Goal: Information Seeking & Learning: Learn about a topic

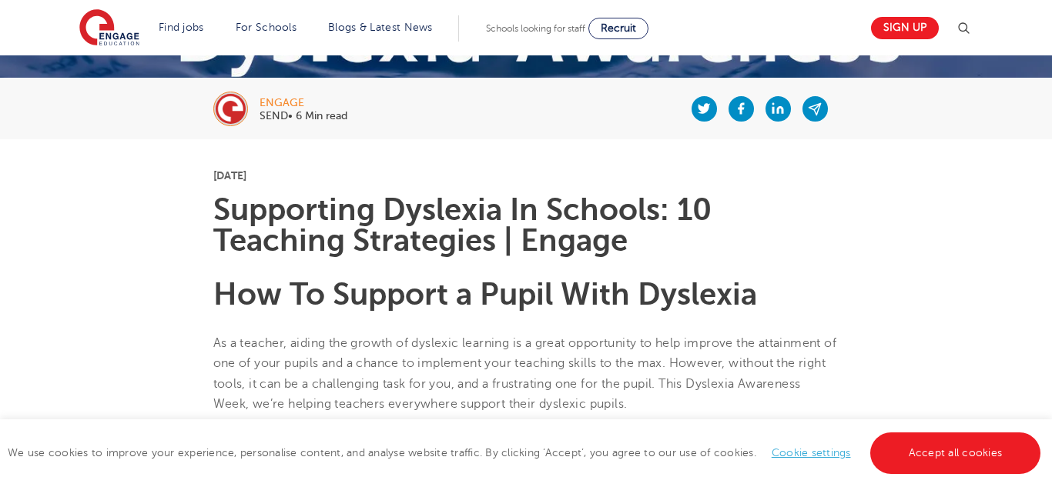
scroll to position [297, 0]
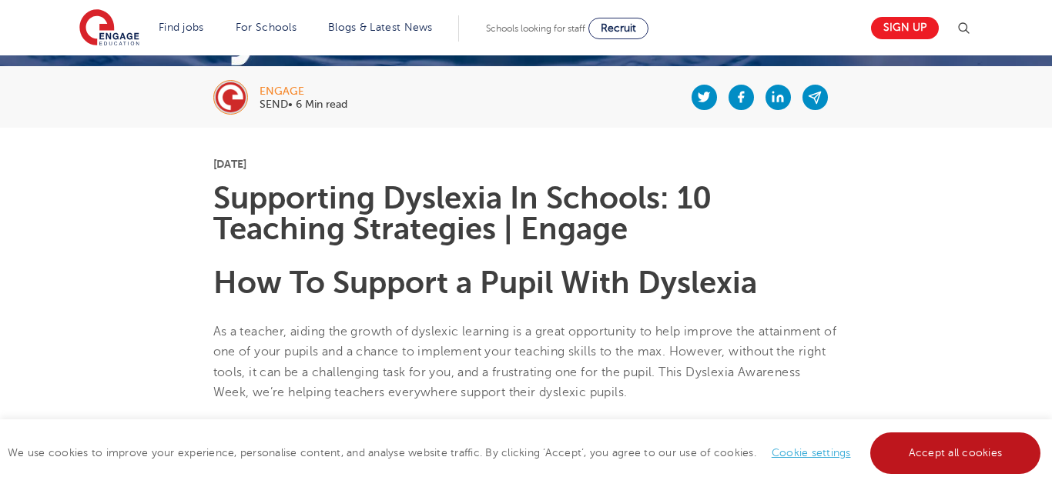
click at [936, 457] on link "Accept all cookies" at bounding box center [955, 454] width 171 height 42
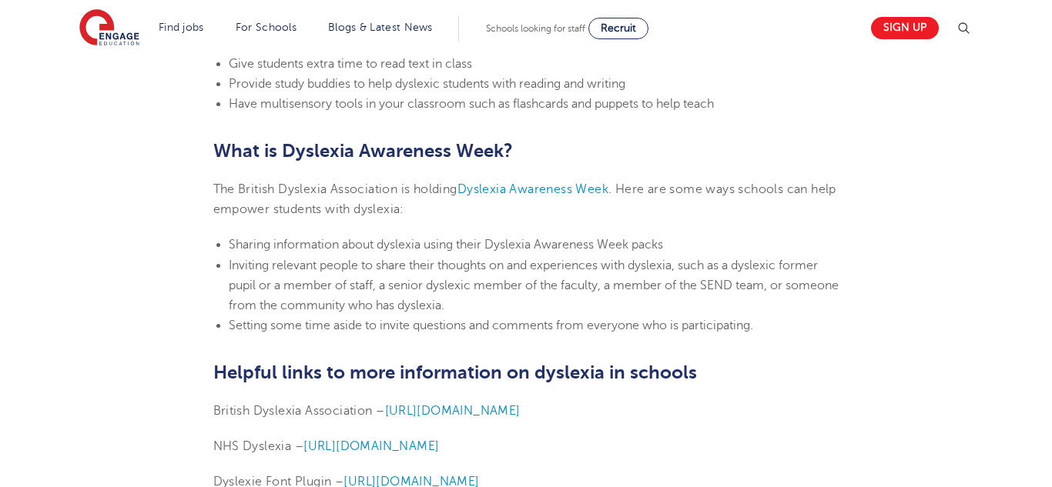
scroll to position [3627, 0]
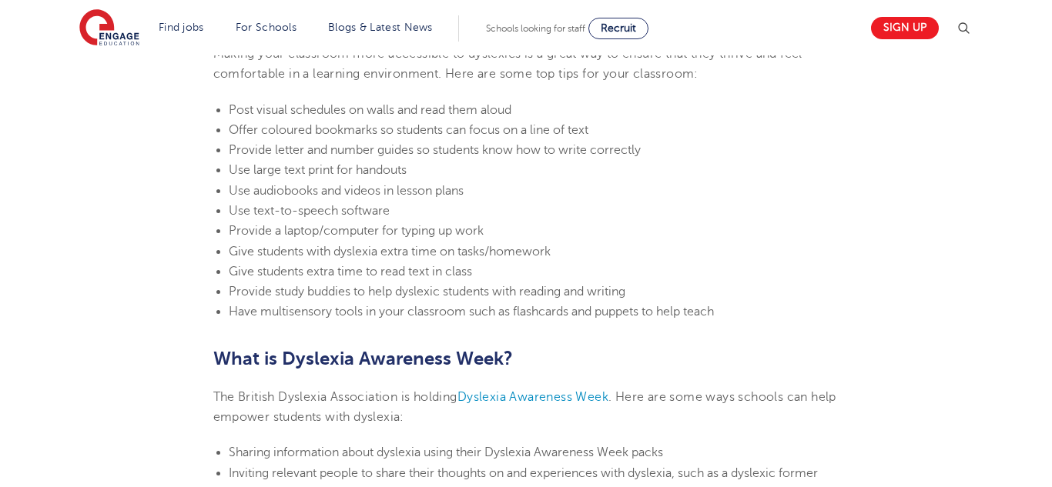
scroll to position [3408, 0]
